Goal: Task Accomplishment & Management: Complete application form

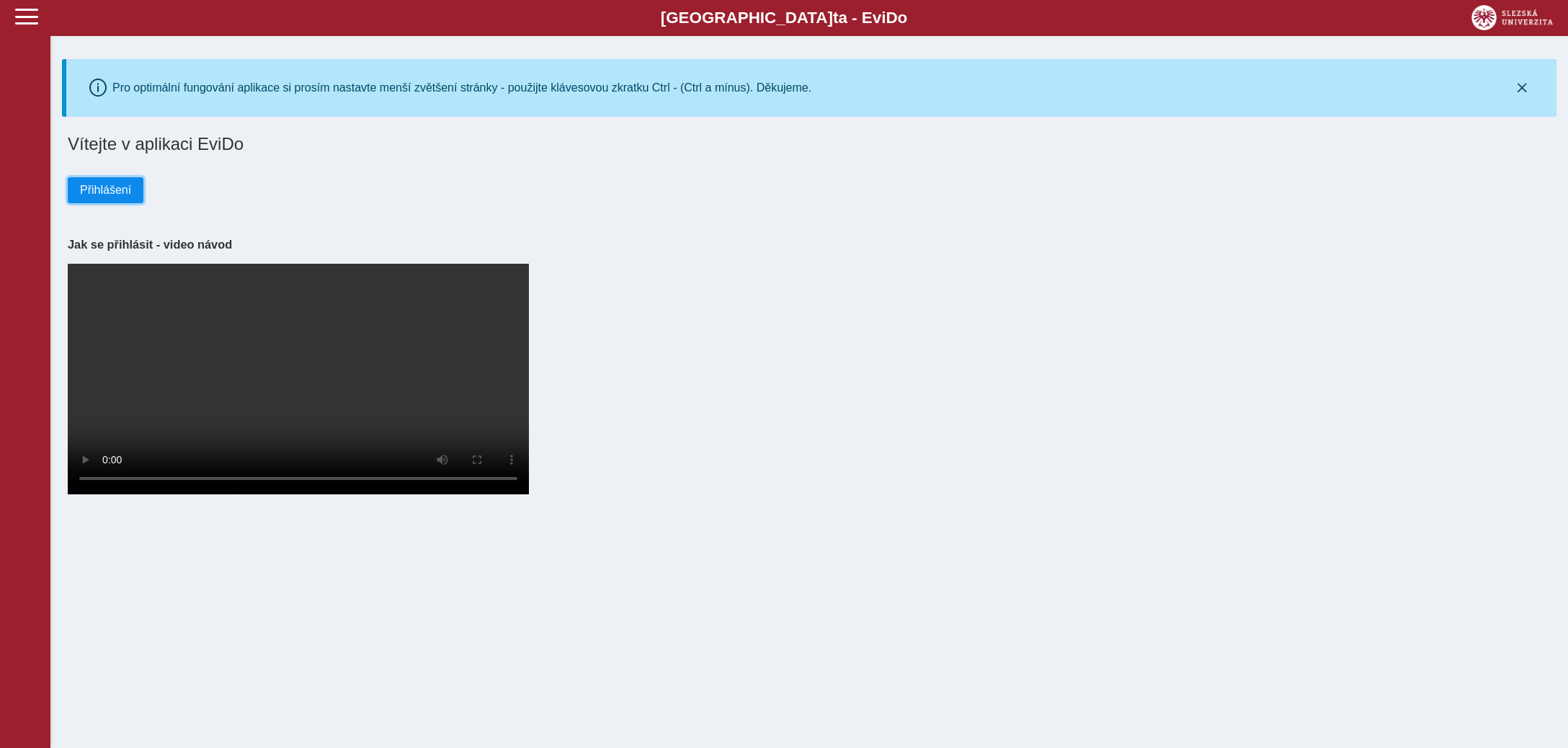
click at [105, 190] on span "Přihlášení" at bounding box center [105, 190] width 51 height 13
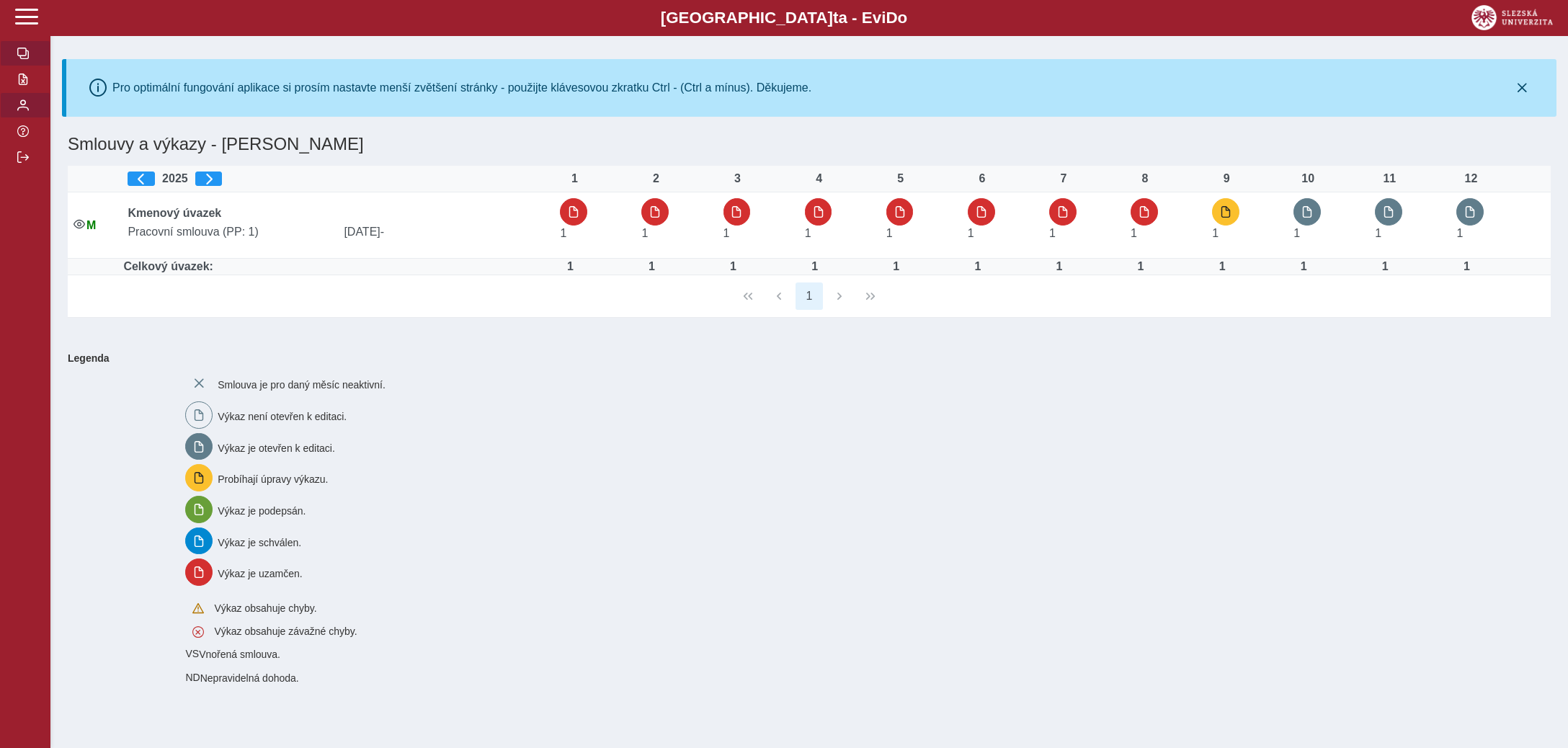
click at [25, 111] on span "button" at bounding box center [23, 105] width 12 height 12
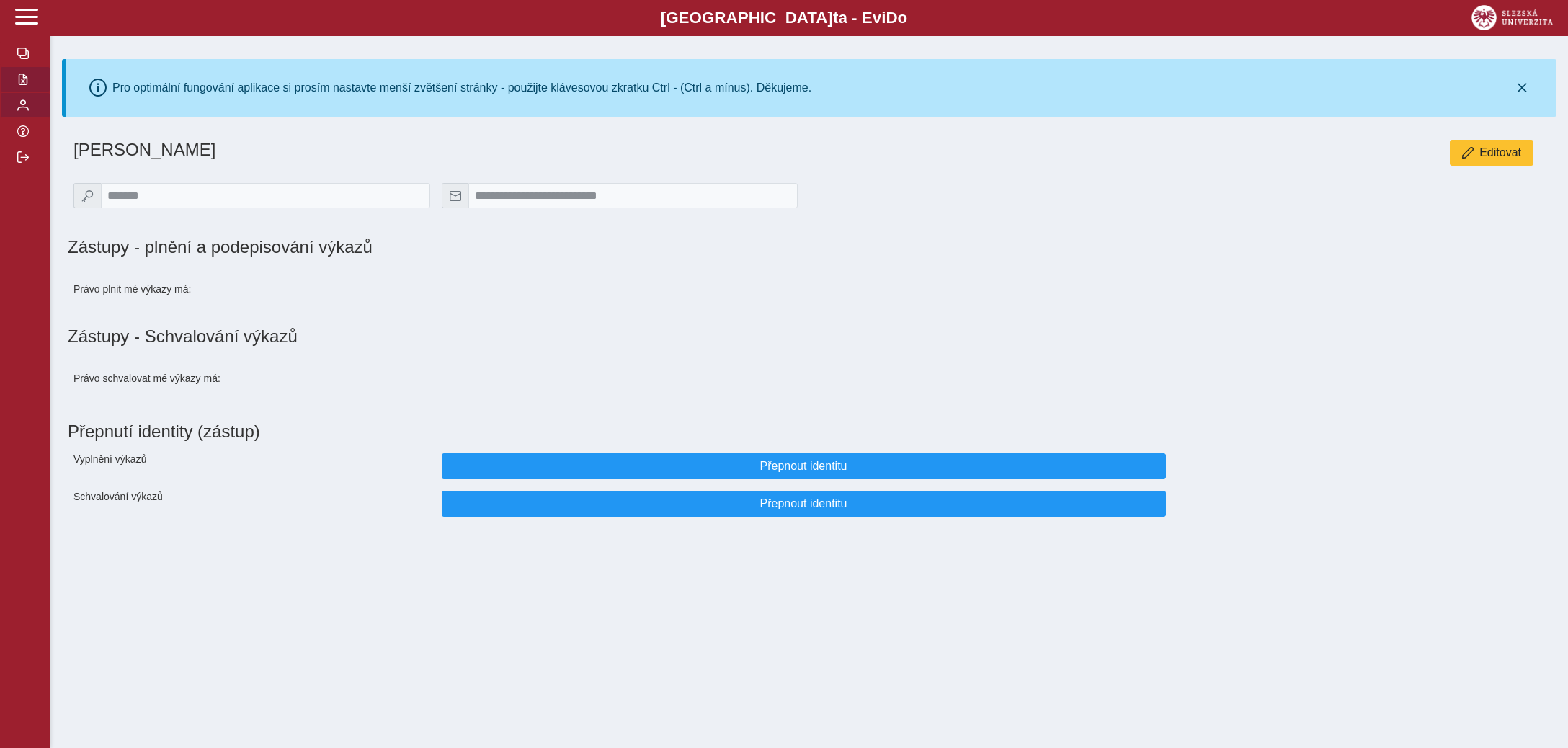
click at [26, 85] on span "button" at bounding box center [23, 80] width 12 height 12
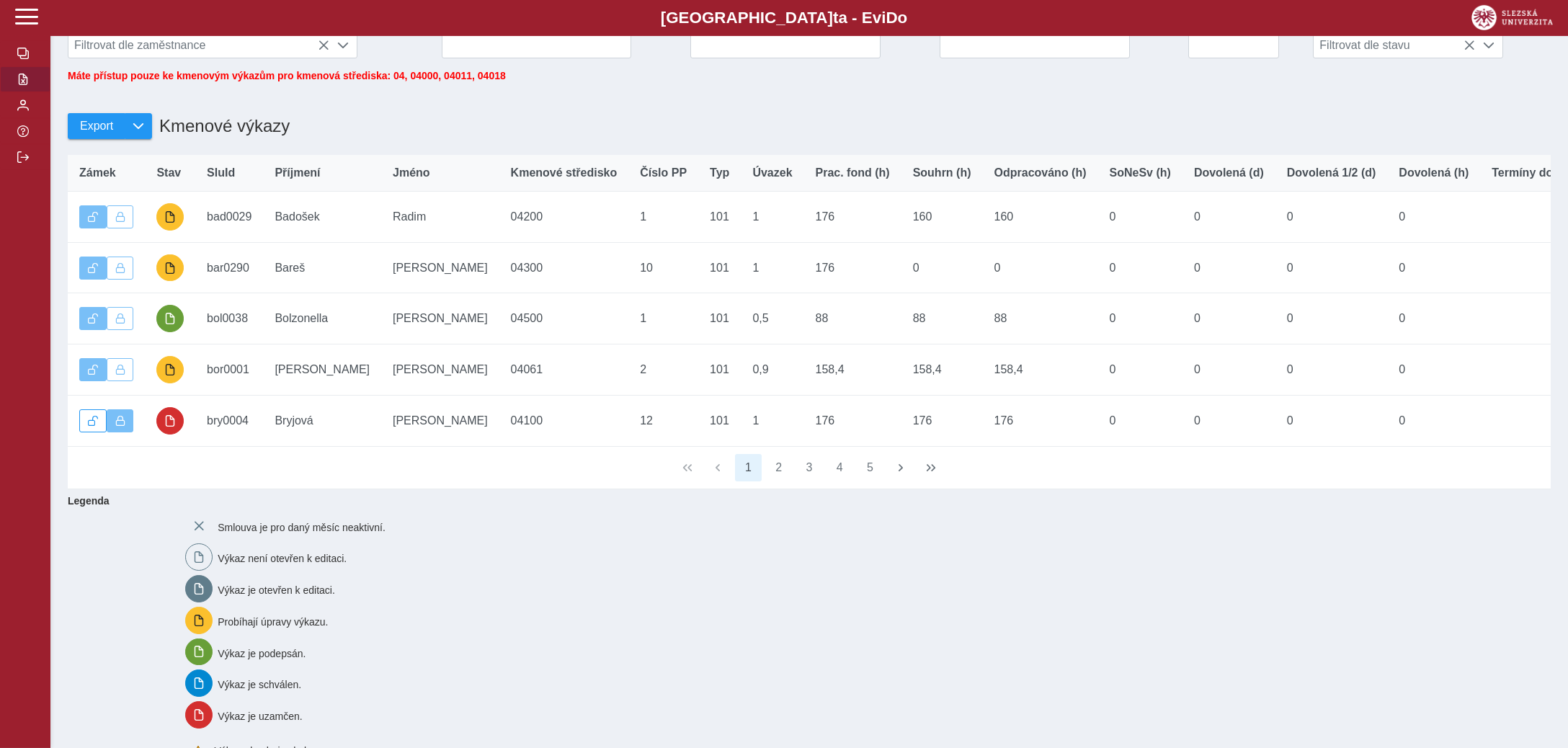
scroll to position [301, 0]
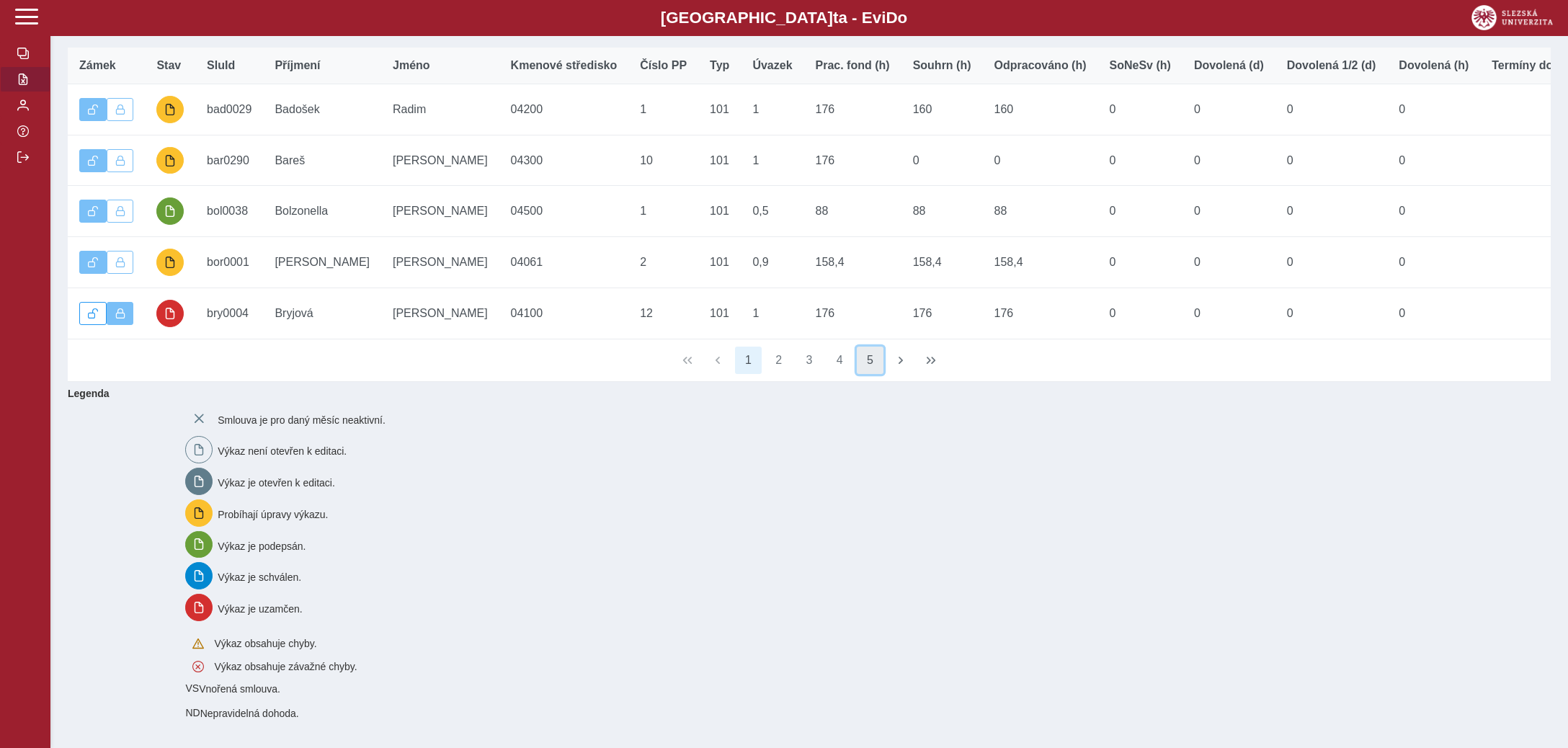
click at [868, 362] on button "5" at bounding box center [870, 360] width 27 height 27
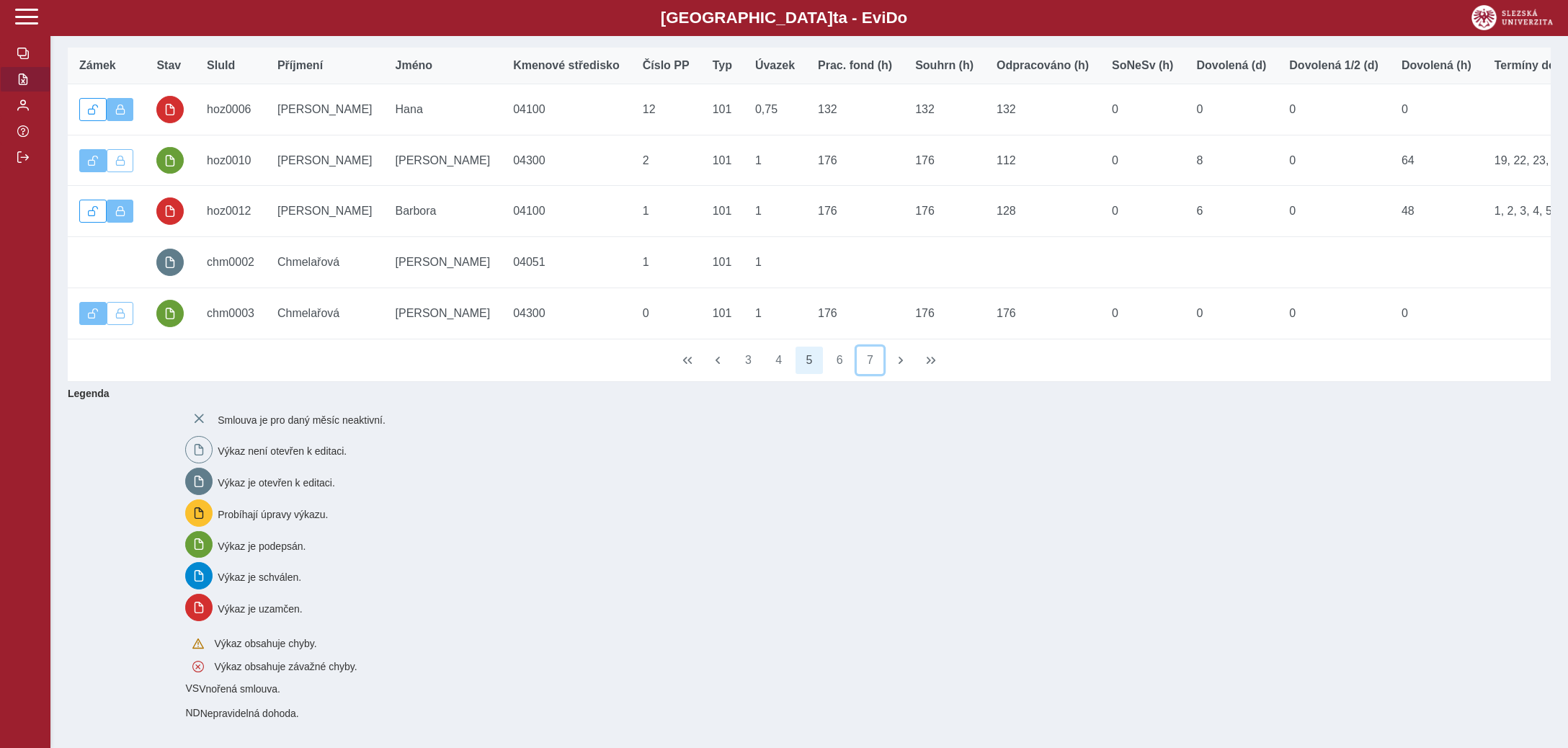
click at [868, 362] on button "7" at bounding box center [870, 360] width 27 height 27
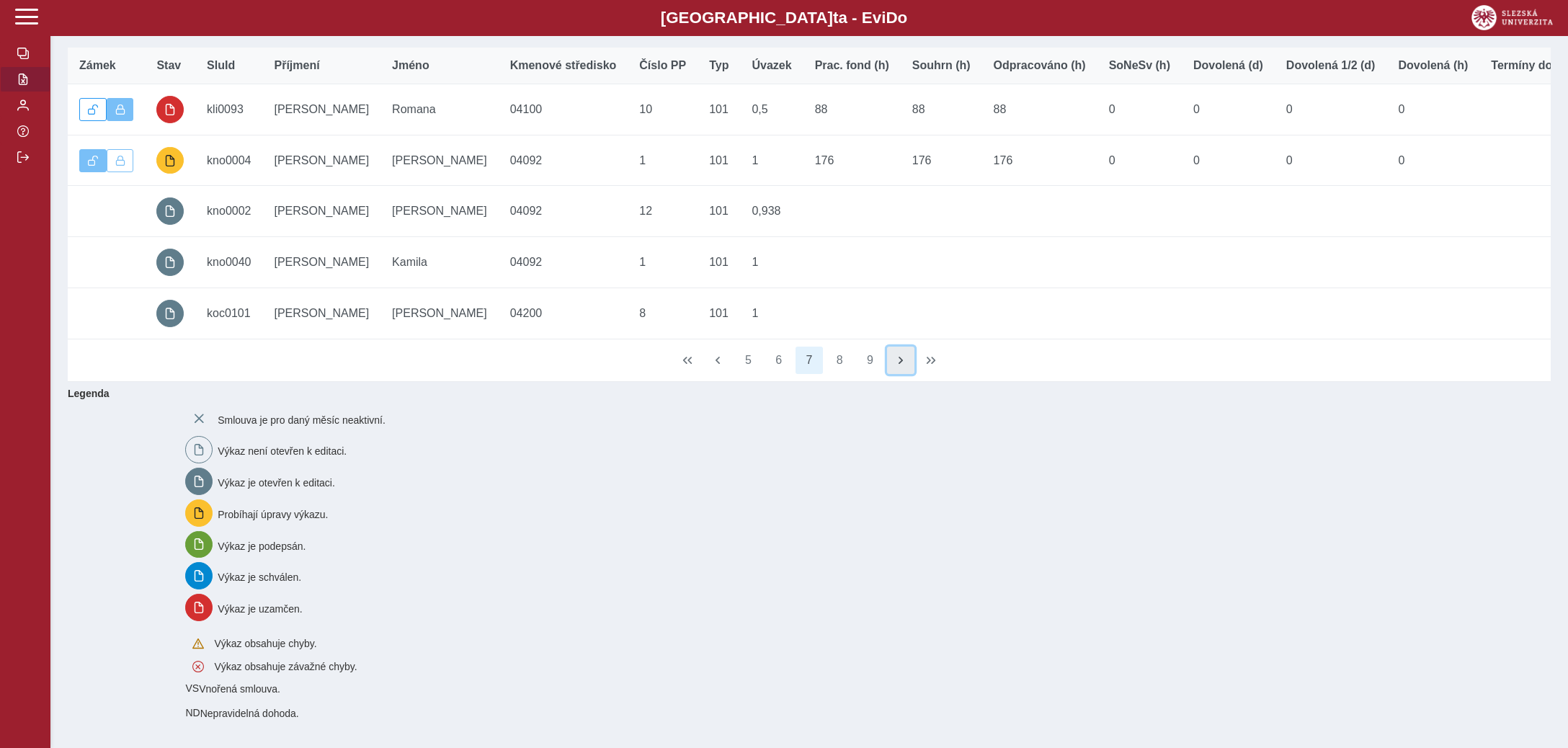
click at [895, 359] on span "button" at bounding box center [901, 360] width 12 height 12
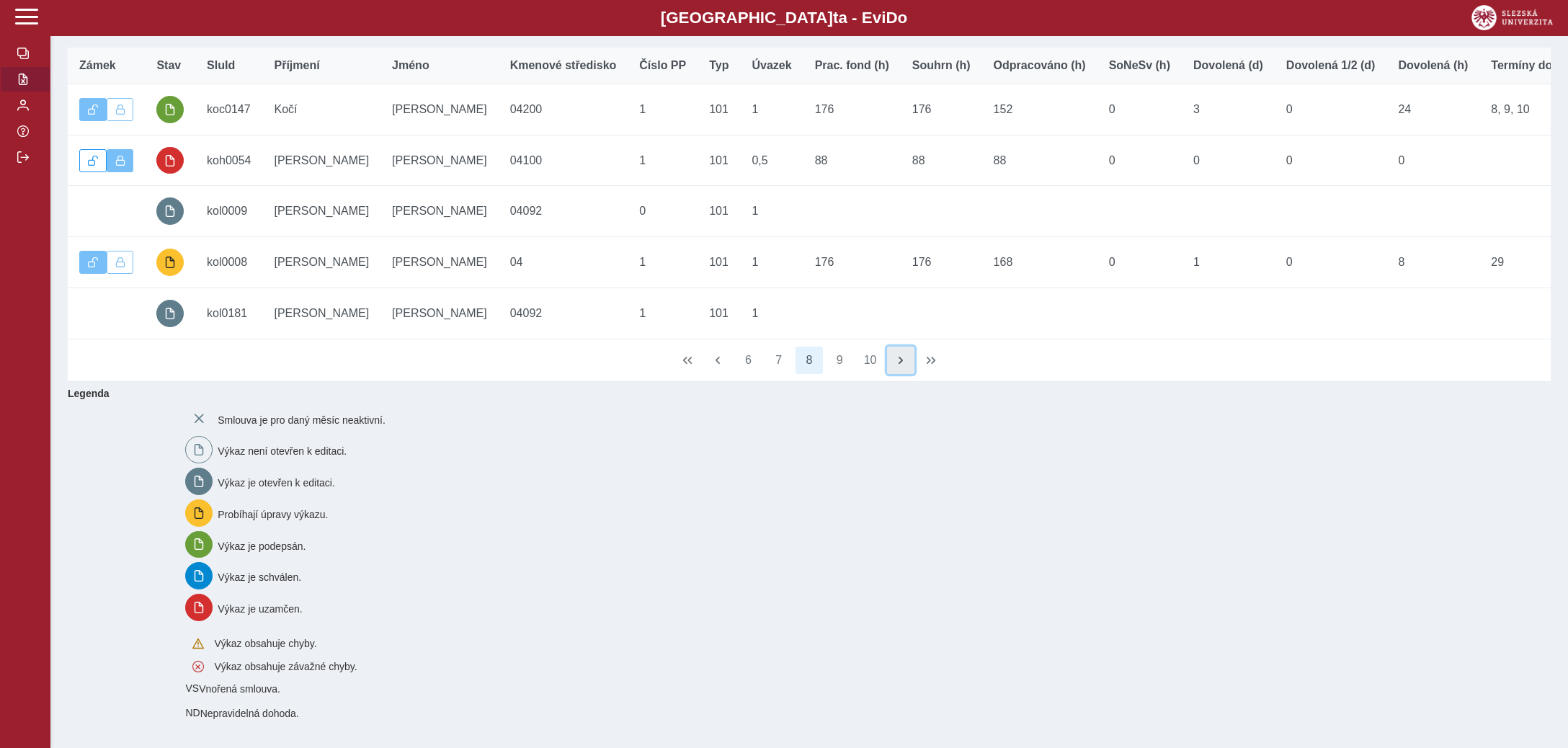
click at [895, 359] on span "button" at bounding box center [901, 360] width 12 height 12
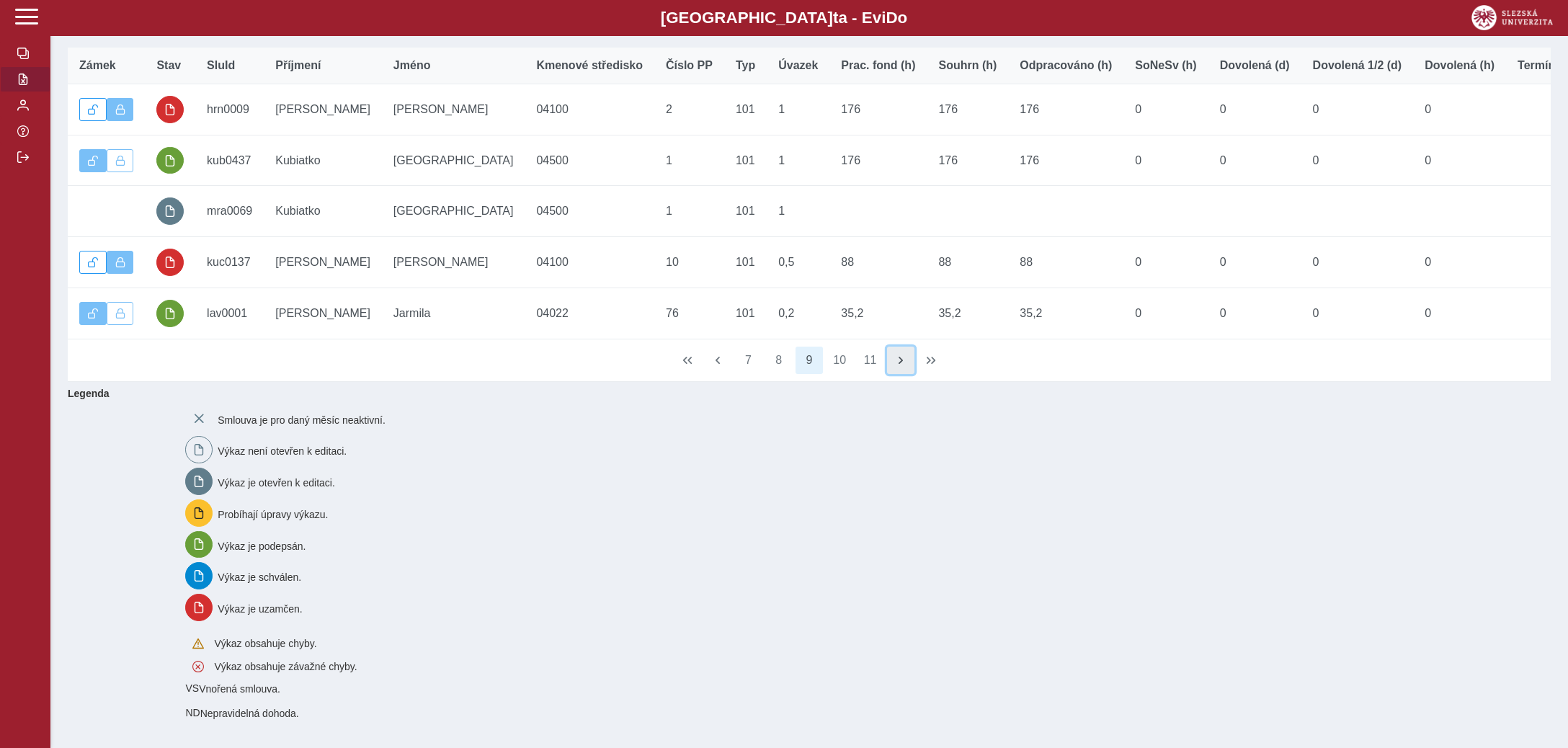
click at [895, 359] on span "button" at bounding box center [901, 360] width 12 height 12
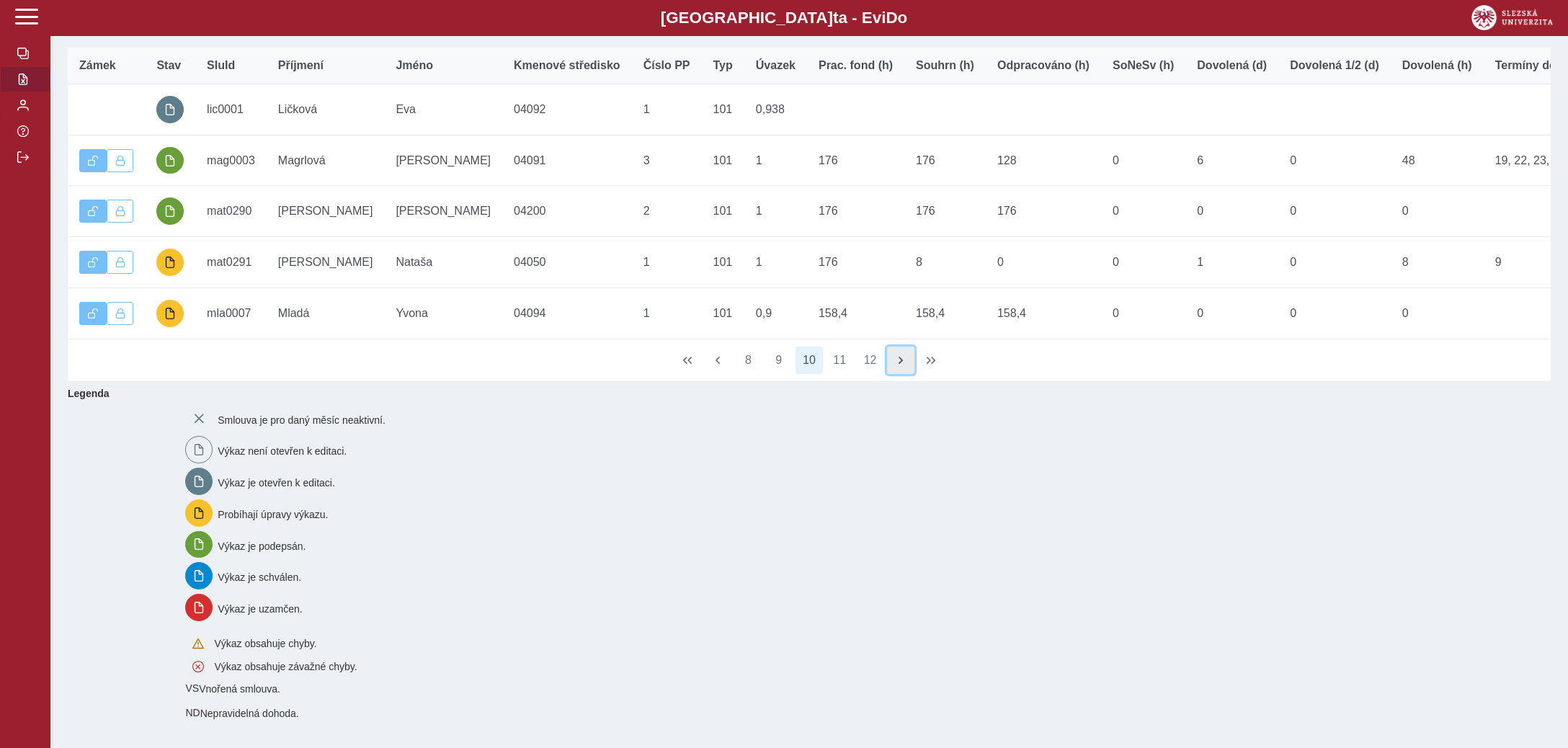
click at [895, 359] on span "button" at bounding box center [901, 360] width 12 height 12
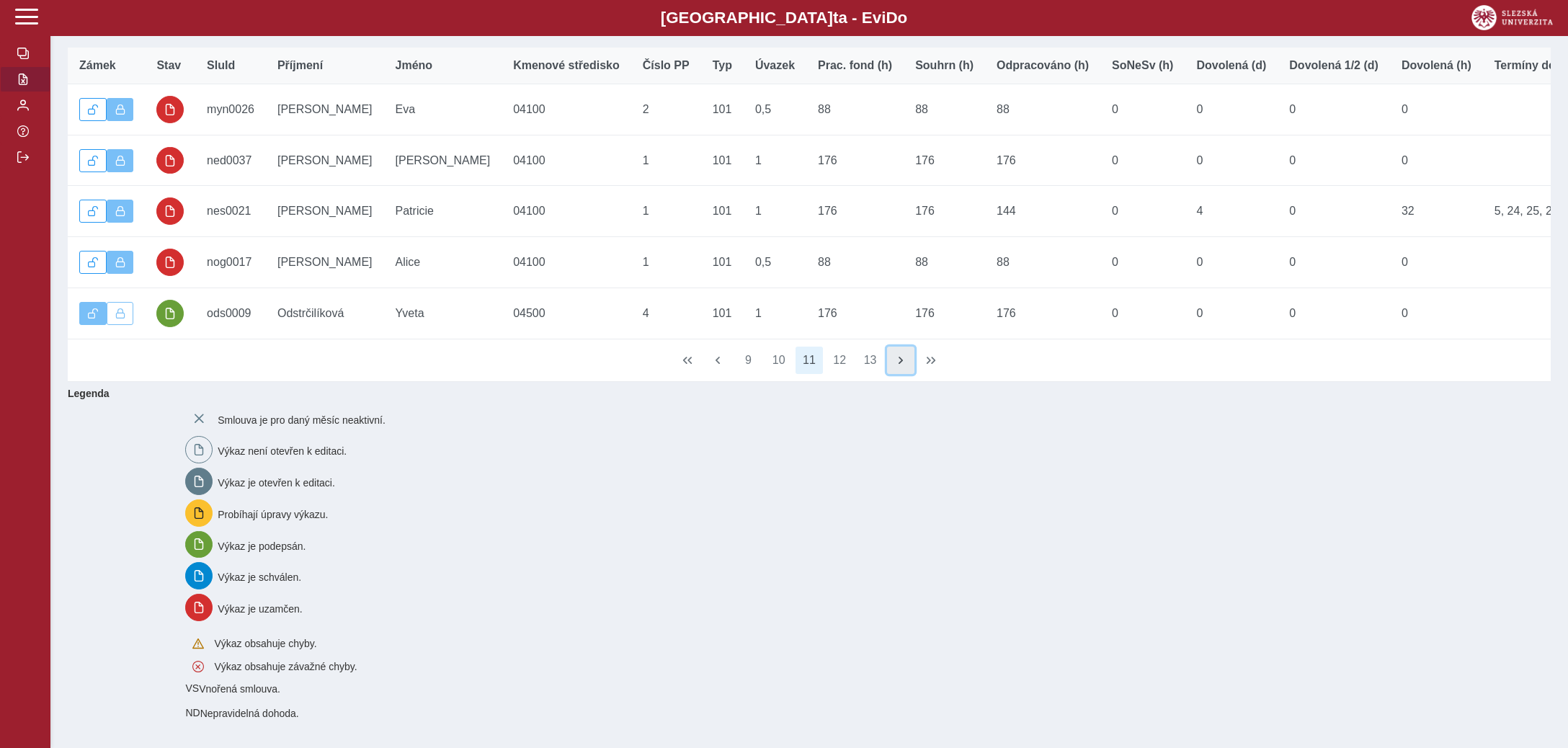
click at [895, 359] on span "button" at bounding box center [901, 360] width 12 height 12
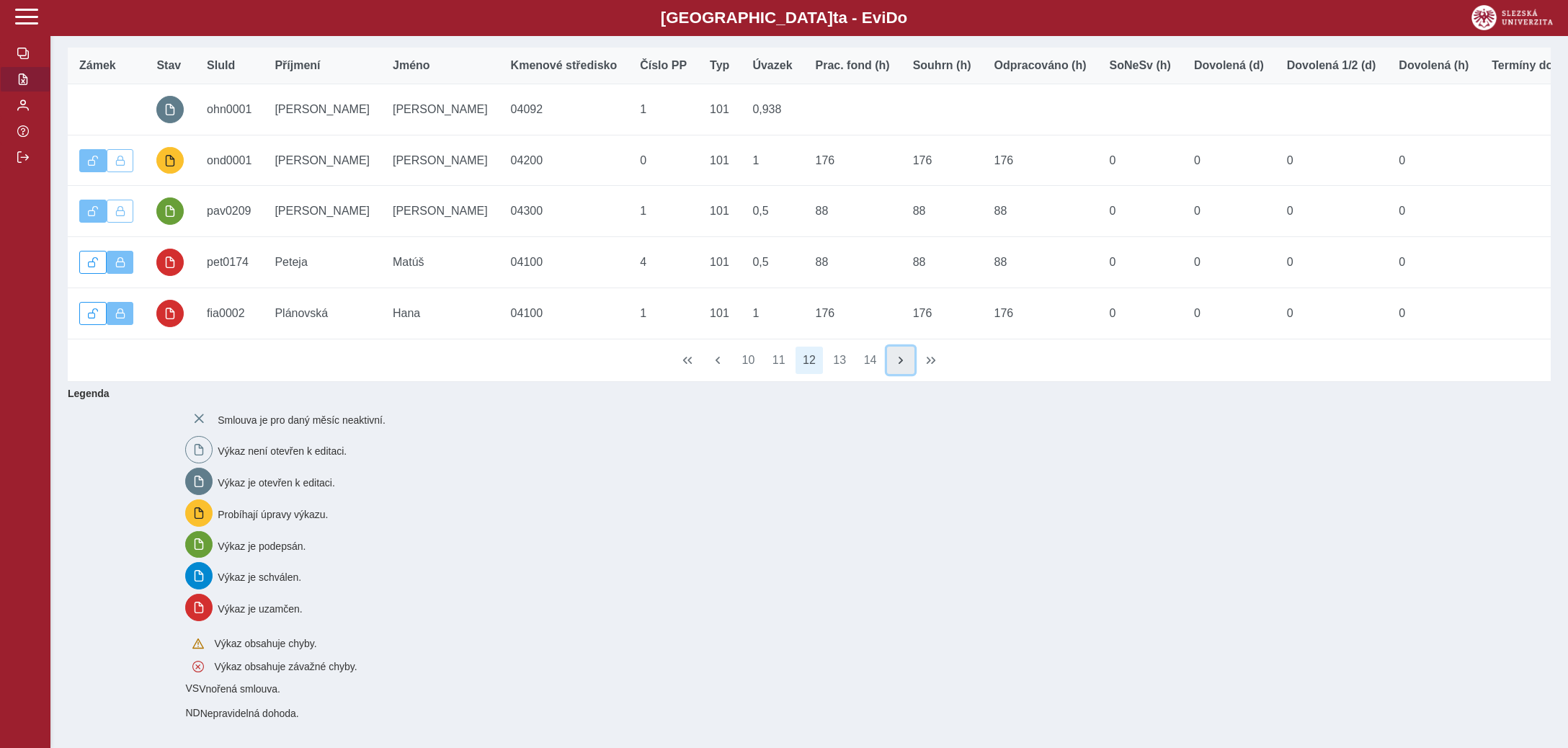
click at [895, 359] on span "button" at bounding box center [901, 360] width 12 height 12
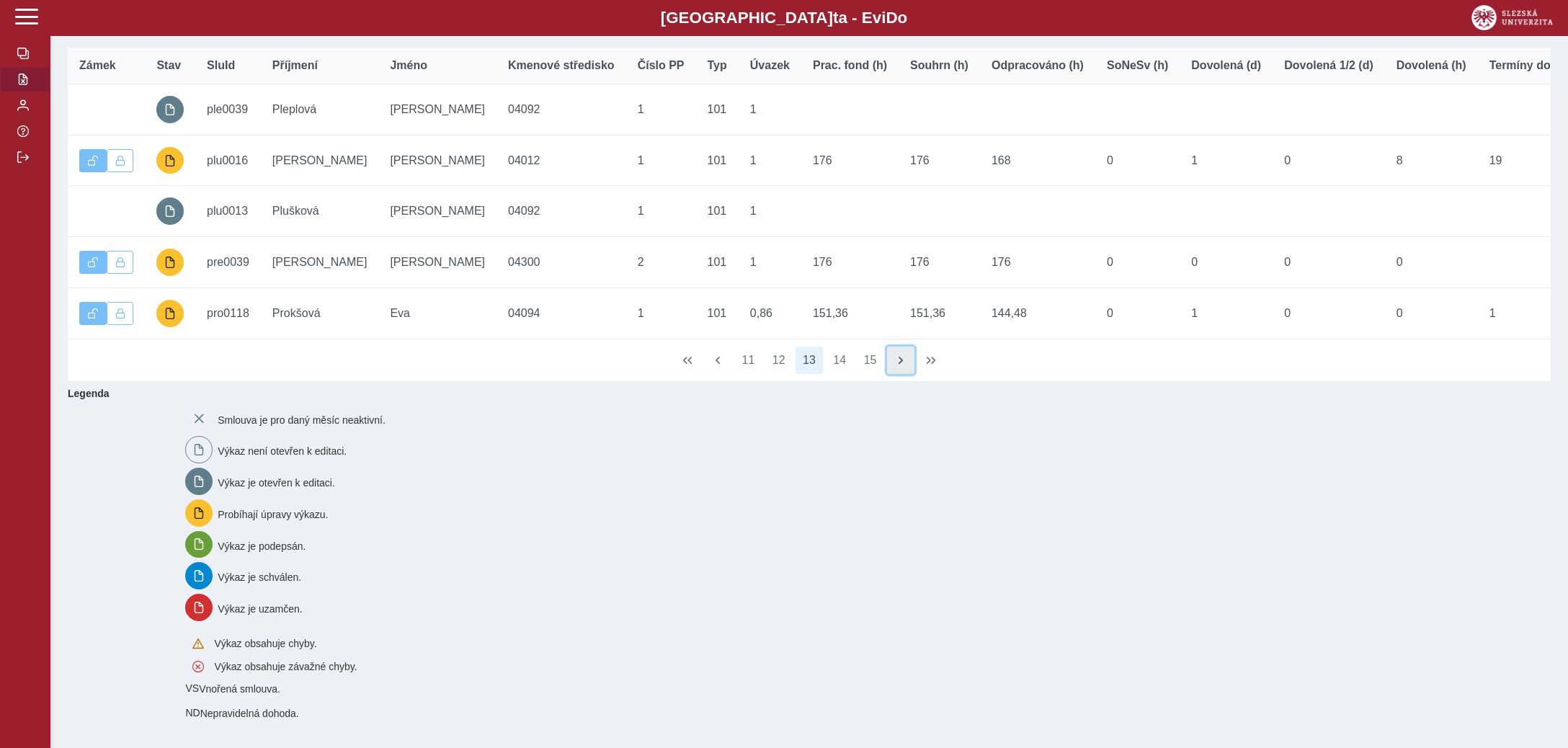
click at [895, 359] on span "button" at bounding box center [901, 360] width 12 height 12
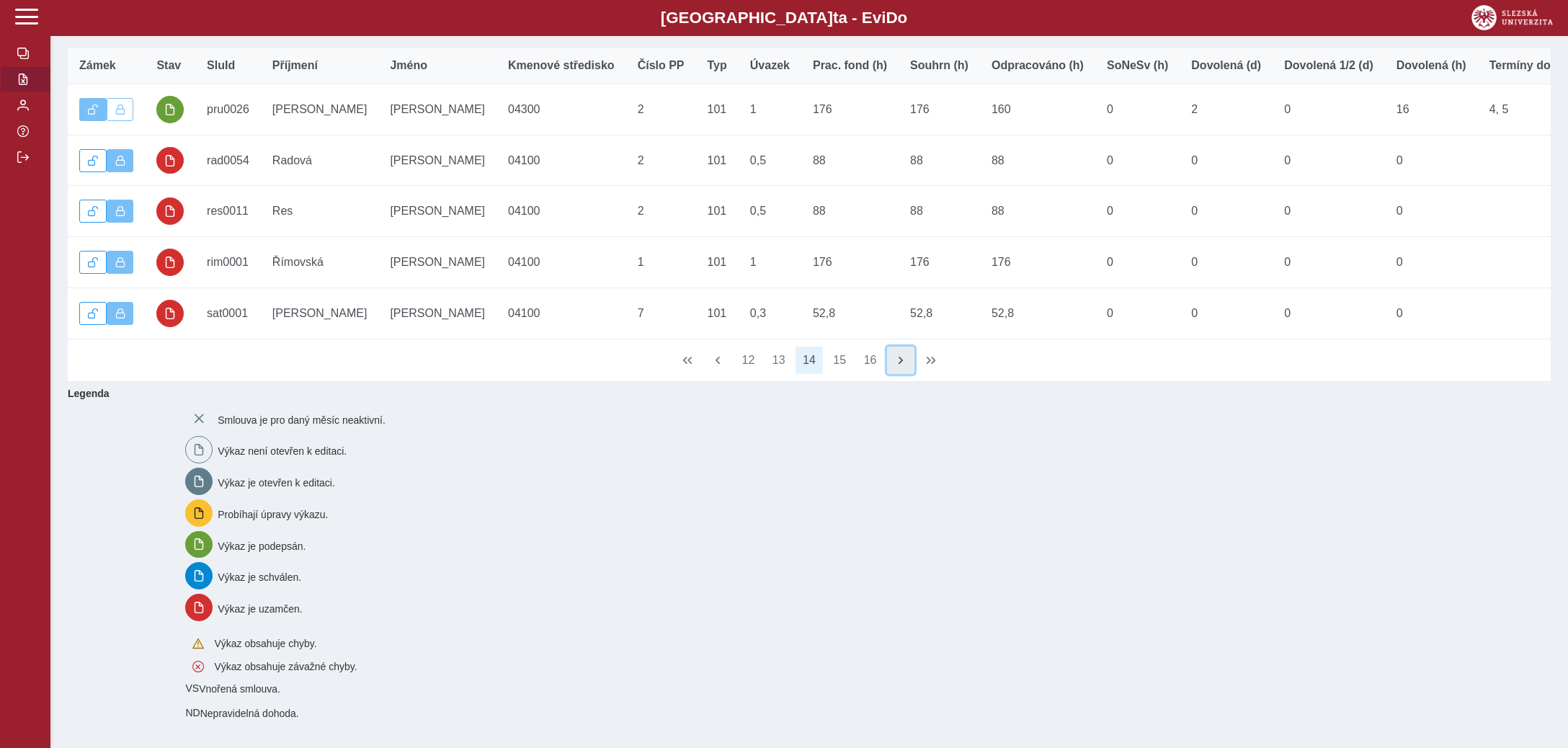
click at [895, 359] on span "button" at bounding box center [901, 360] width 12 height 12
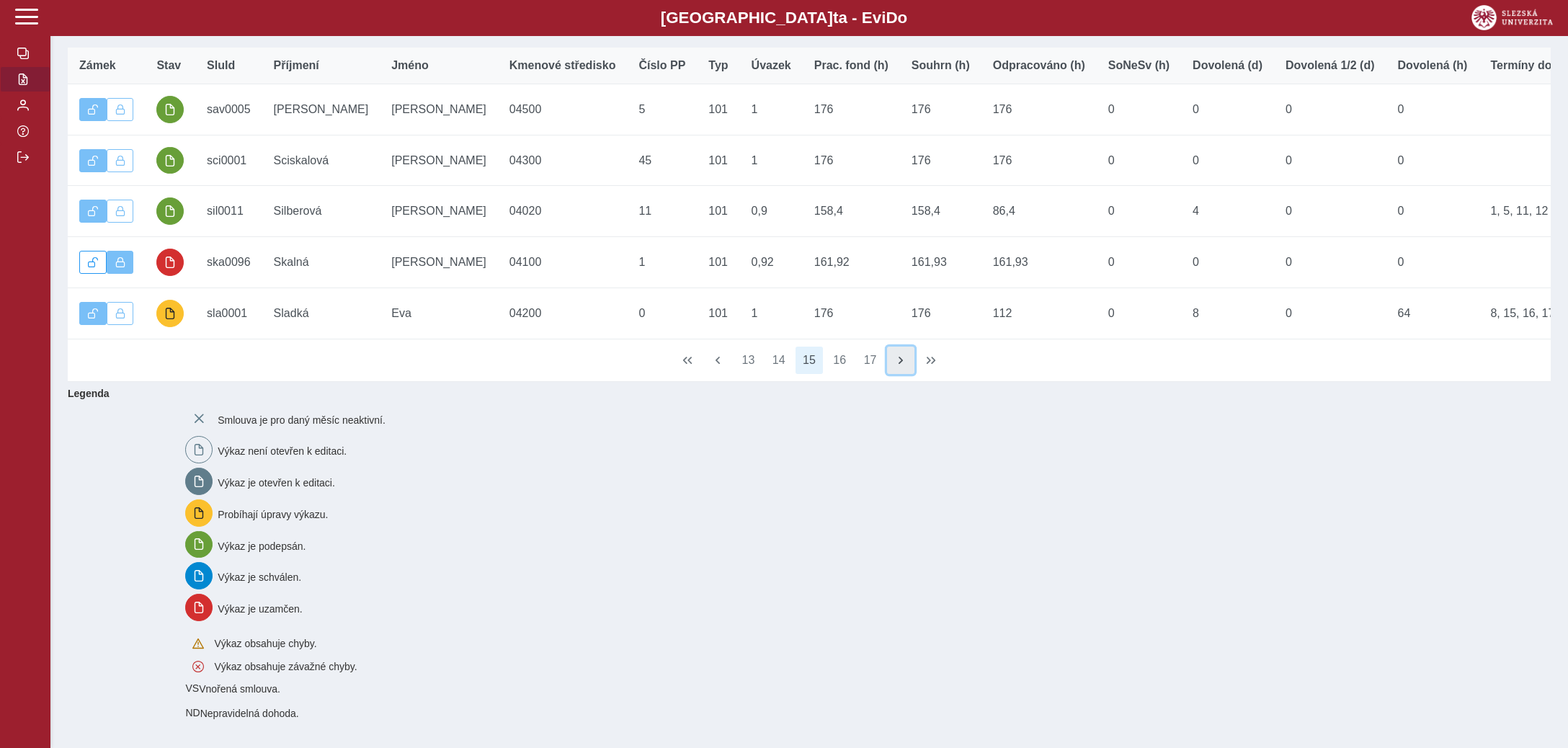
click at [895, 359] on span "button" at bounding box center [901, 360] width 12 height 12
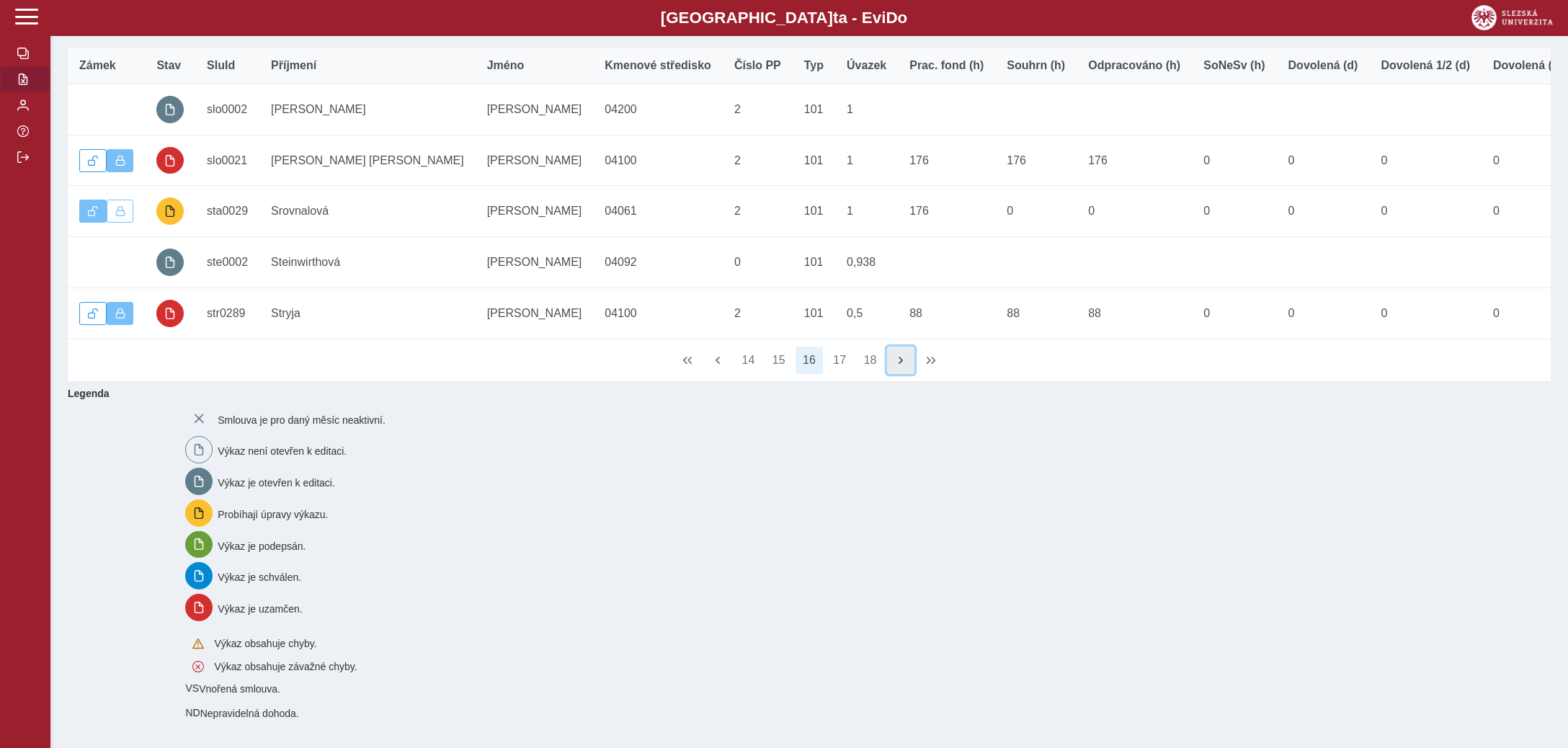
click at [895, 359] on span "button" at bounding box center [901, 360] width 12 height 12
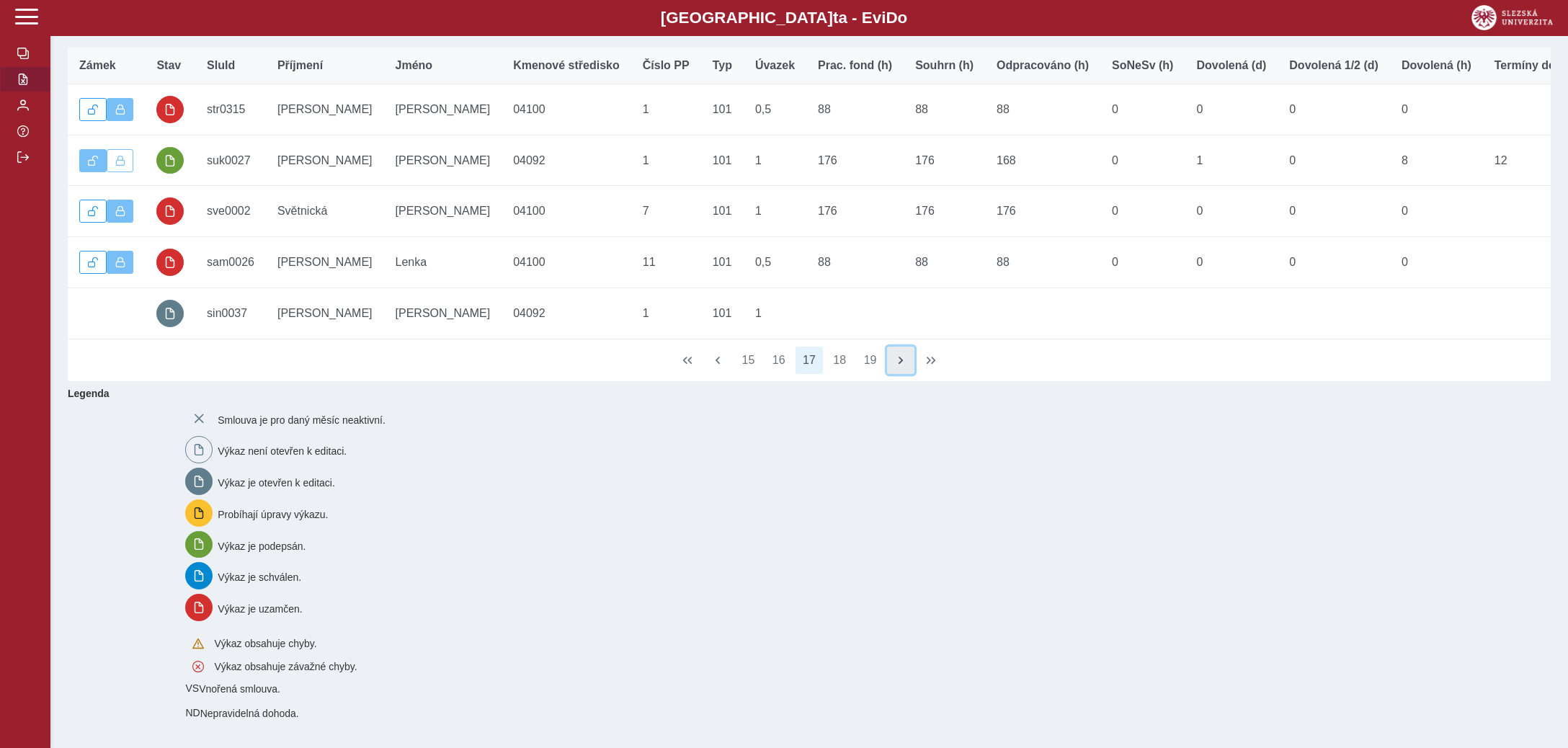
click at [895, 359] on span "button" at bounding box center [901, 360] width 12 height 12
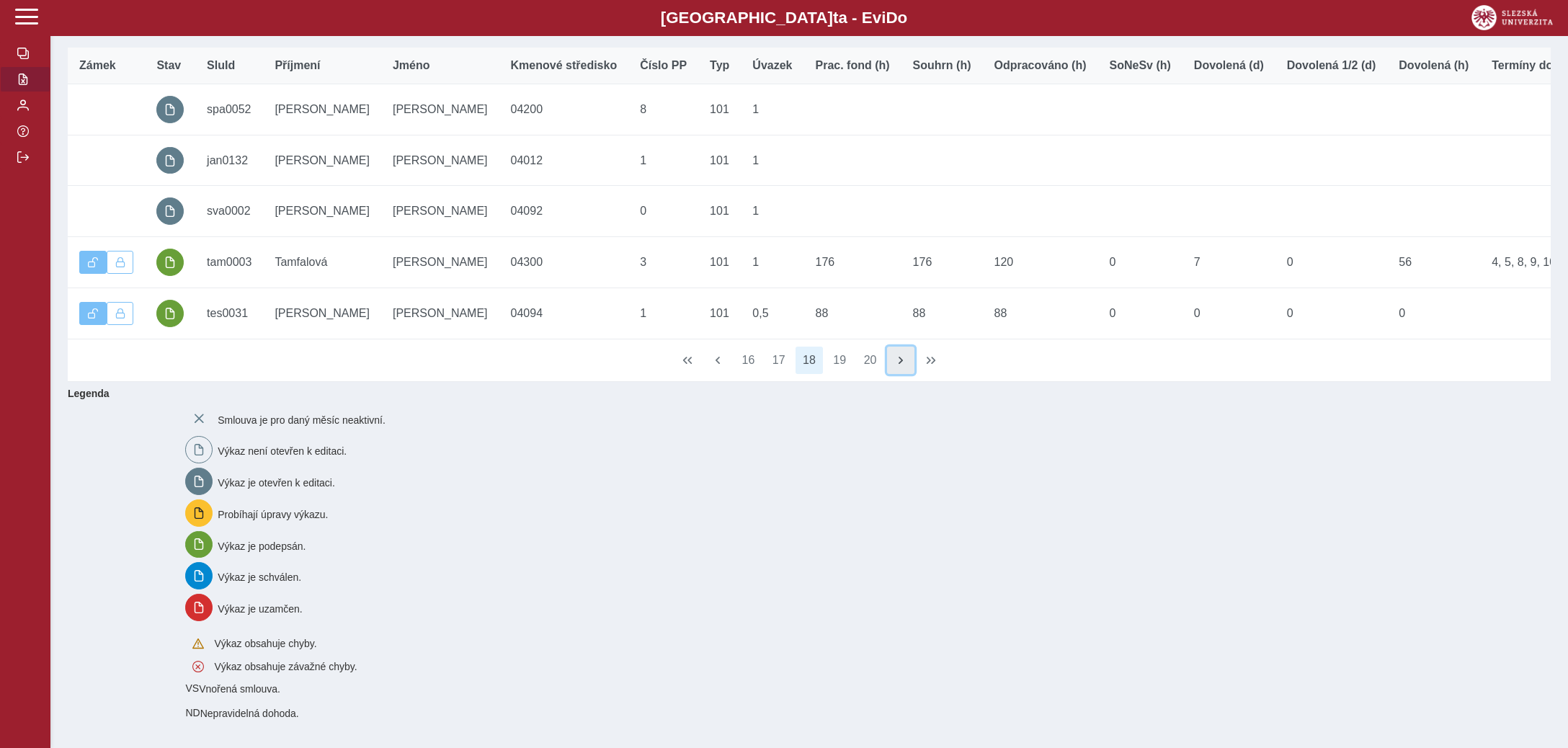
click at [895, 359] on span "button" at bounding box center [901, 360] width 12 height 12
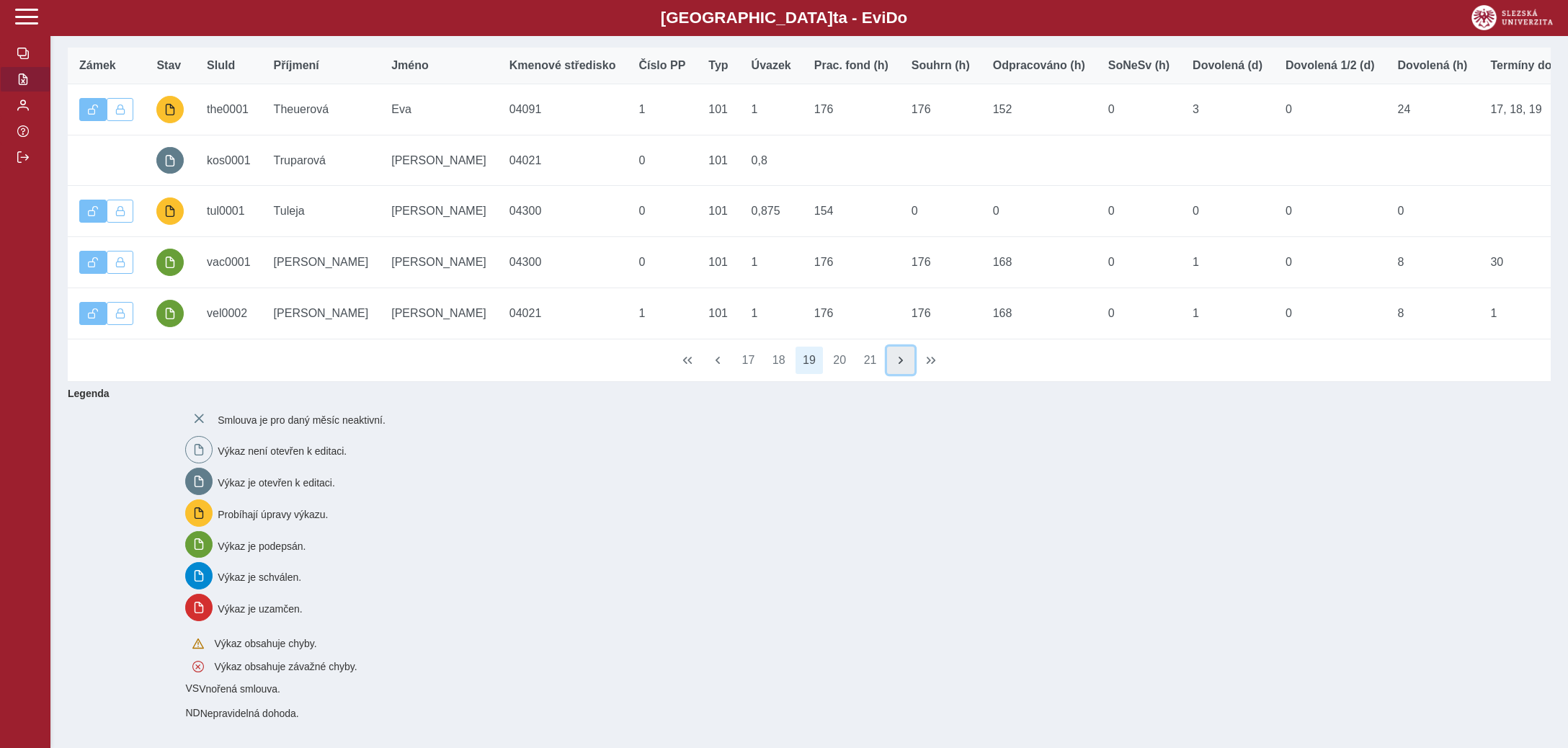
click at [895, 359] on span "button" at bounding box center [901, 360] width 12 height 12
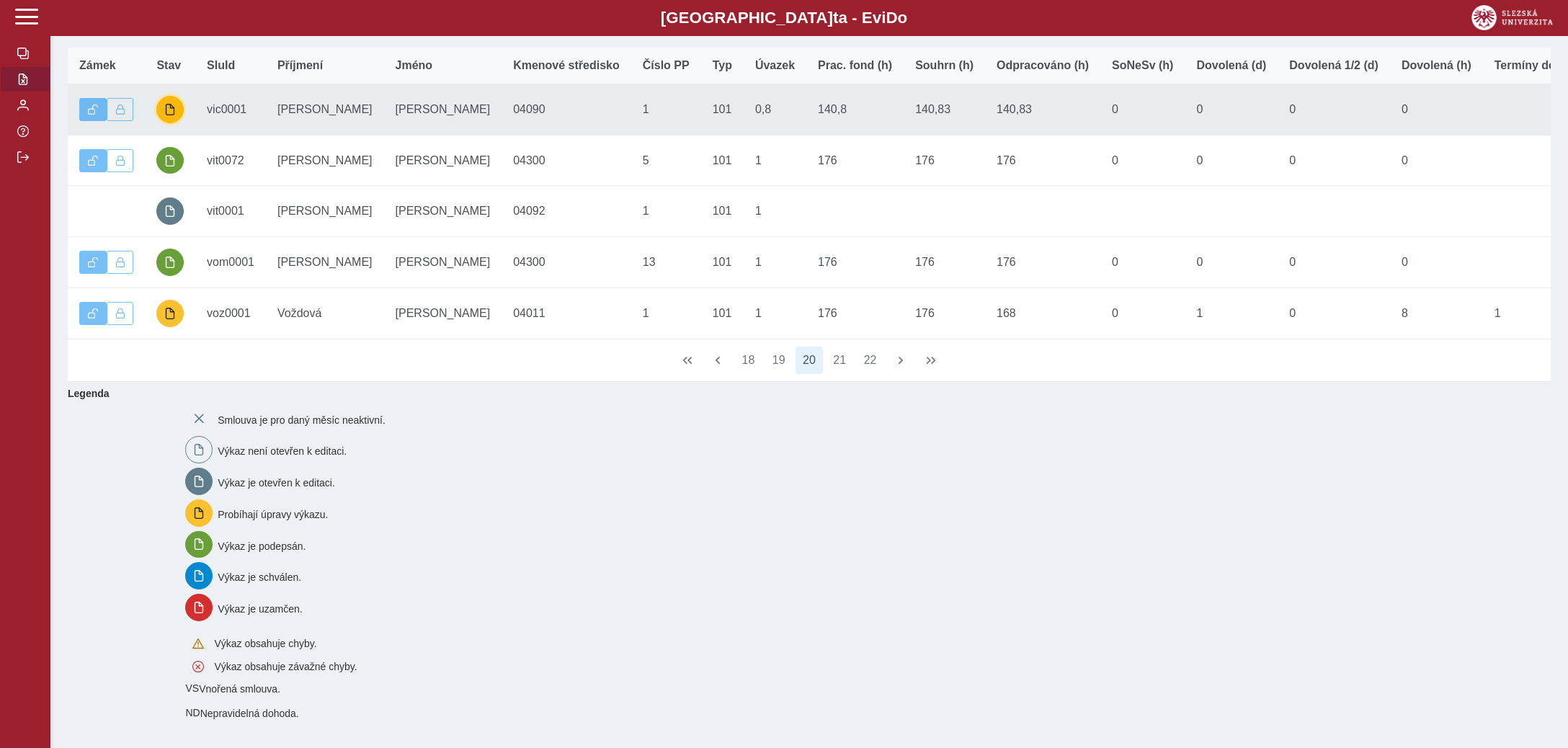
click at [165, 111] on span "button" at bounding box center [170, 110] width 12 height 12
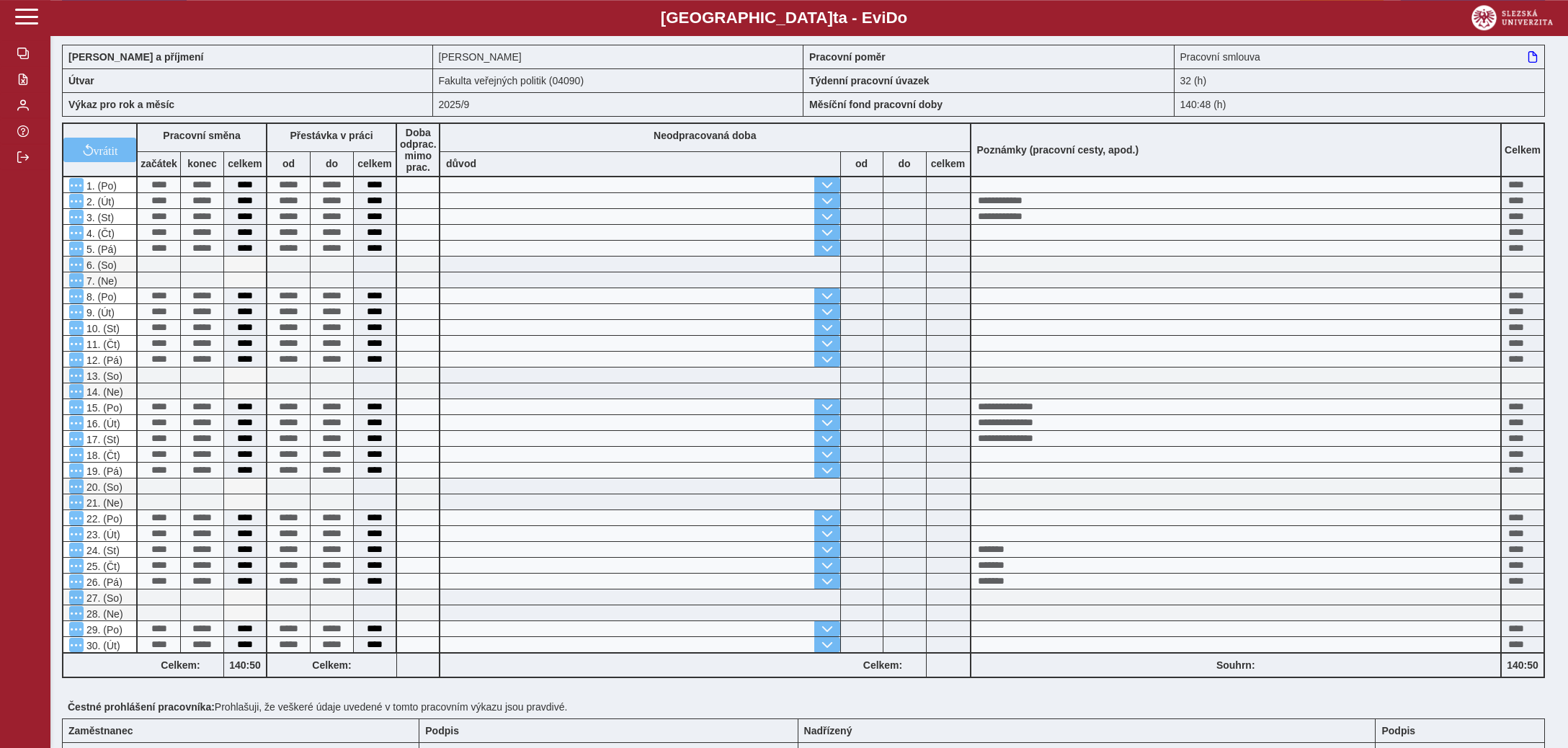
scroll to position [151, 0]
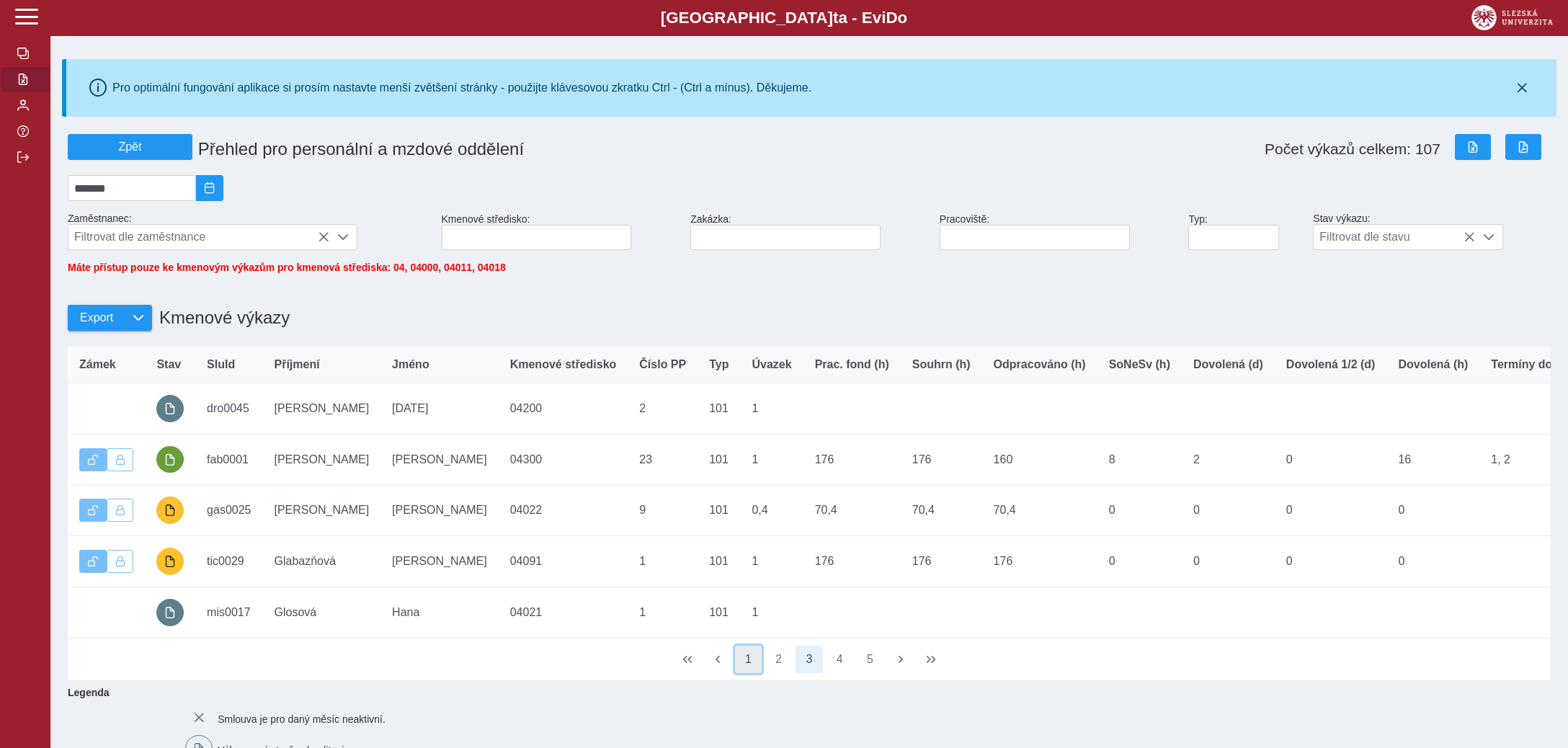
click at [748, 663] on button "1" at bounding box center [748, 659] width 27 height 27
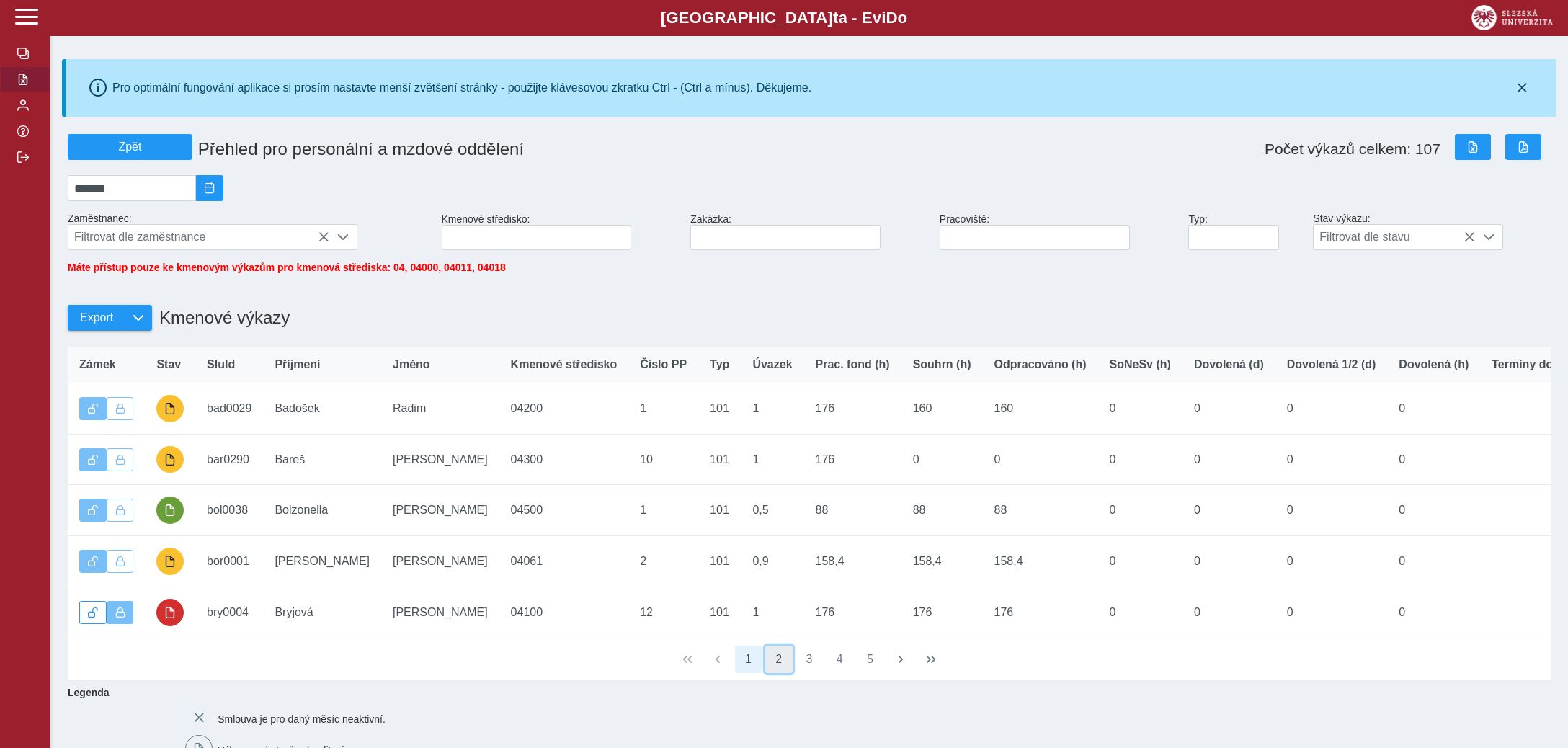
click at [775, 664] on button "2" at bounding box center [778, 659] width 27 height 27
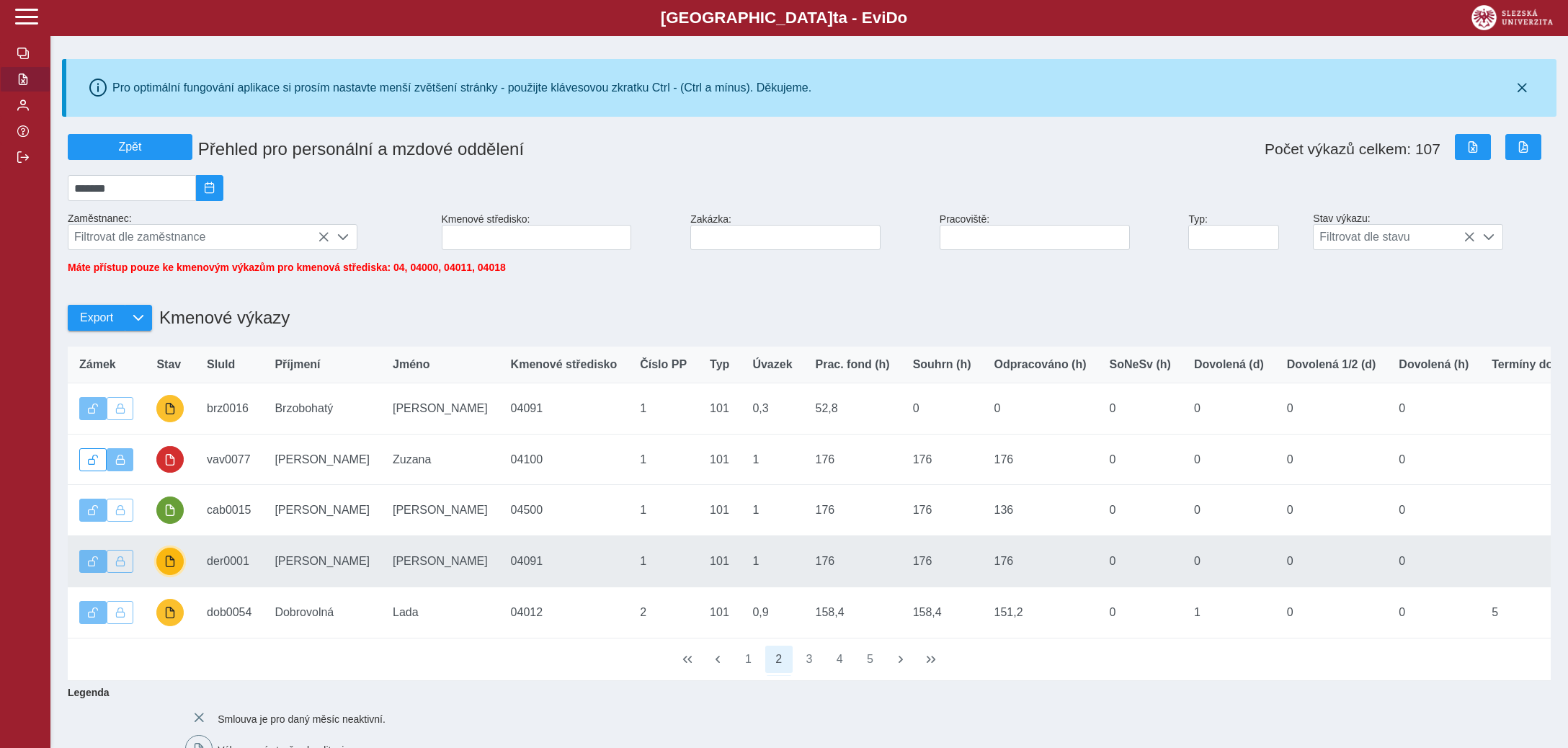
click at [167, 556] on button "button" at bounding box center [170, 561] width 27 height 27
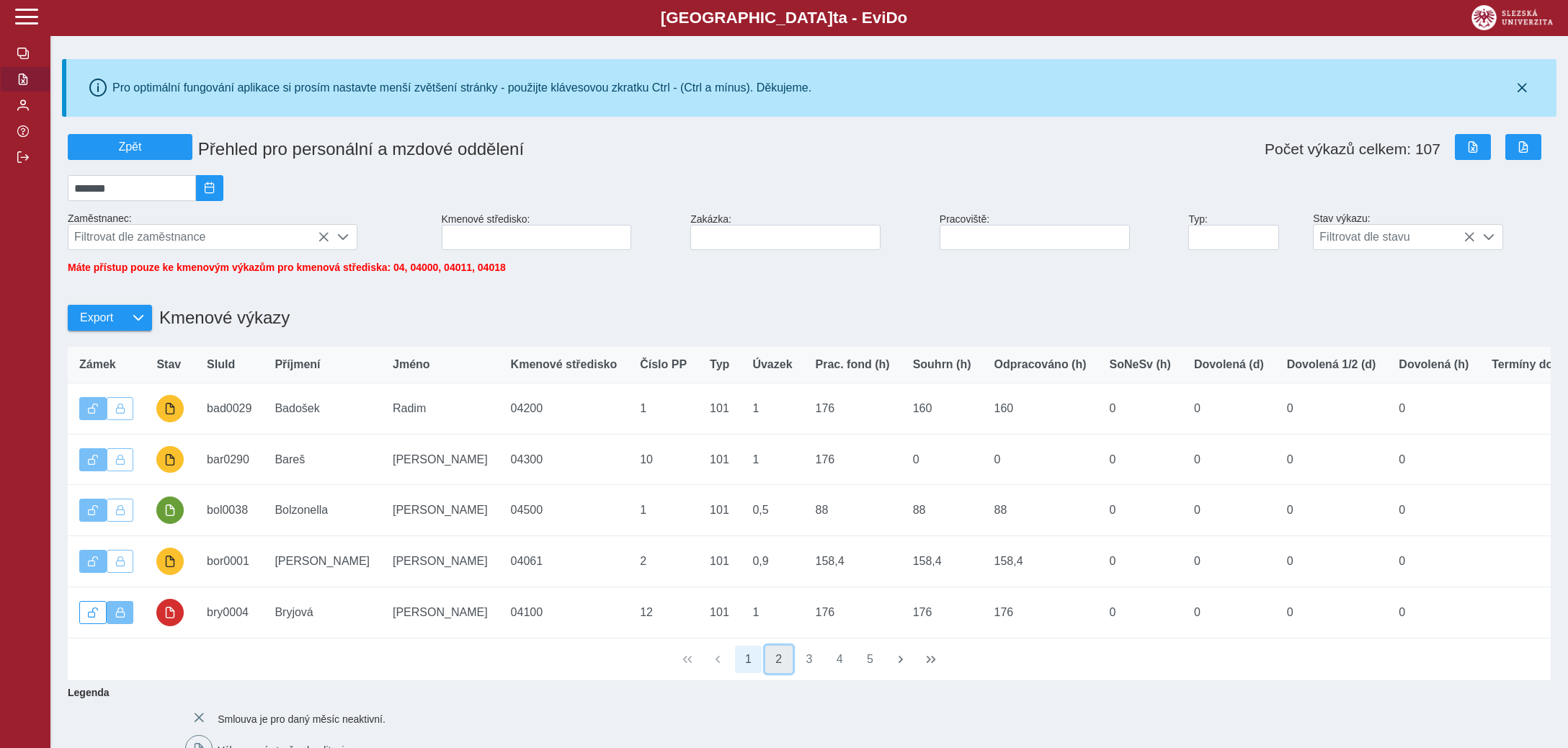
click at [778, 668] on button "2" at bounding box center [778, 659] width 27 height 27
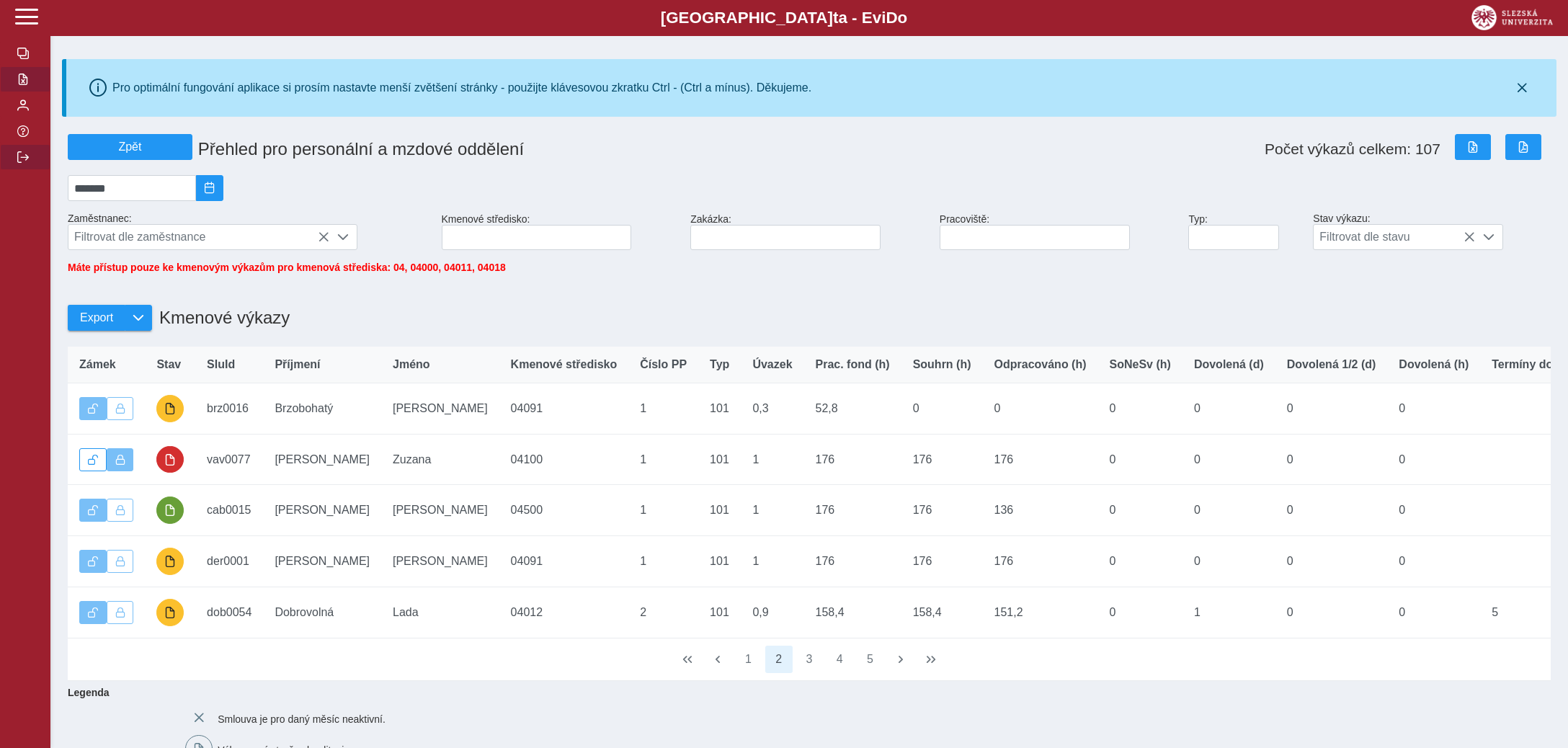
click at [25, 163] on span "button" at bounding box center [23, 157] width 12 height 12
